Goal: Entertainment & Leisure: Consume media (video, audio)

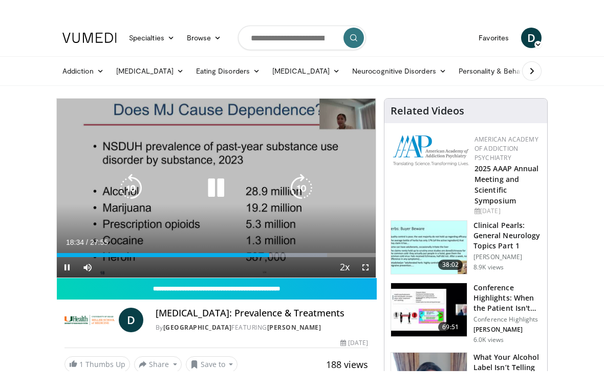
scroll to position [12, 0]
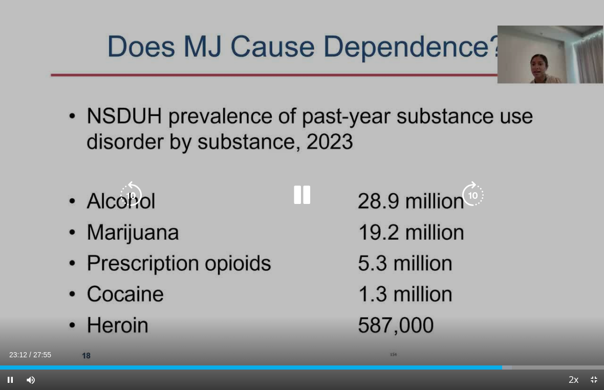
click at [302, 199] on icon "Video Player" at bounding box center [302, 195] width 29 height 29
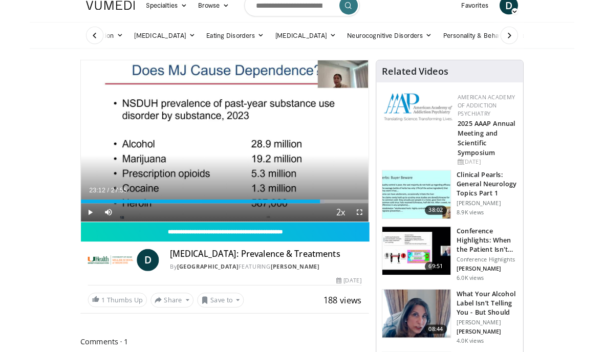
scroll to position [0, 0]
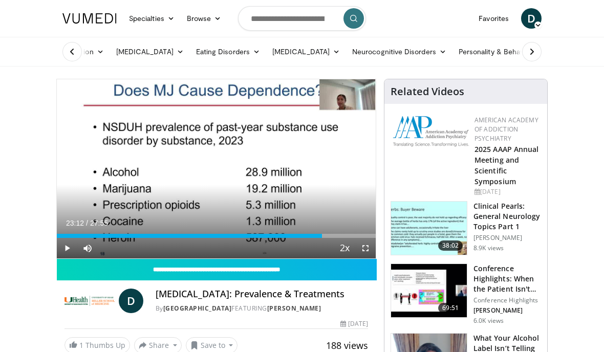
click at [72, 243] on span "Video Player" at bounding box center [67, 248] width 20 height 20
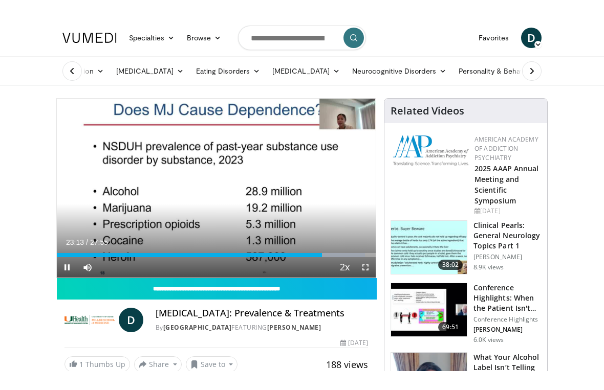
scroll to position [12, 0]
